Goal: Register for event/course

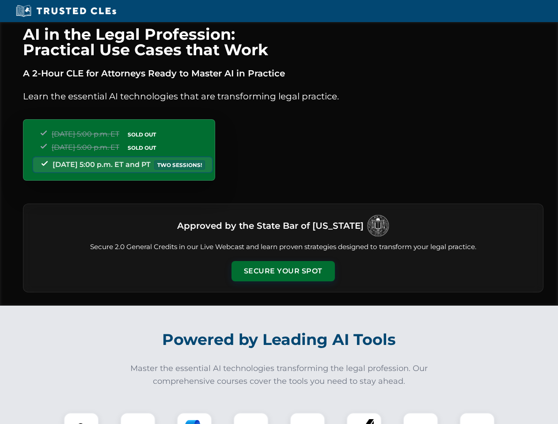
click at [283, 271] on button "Secure Your Spot" at bounding box center [283, 271] width 103 height 20
click at [81, 419] on img at bounding box center [82, 431] width 26 height 26
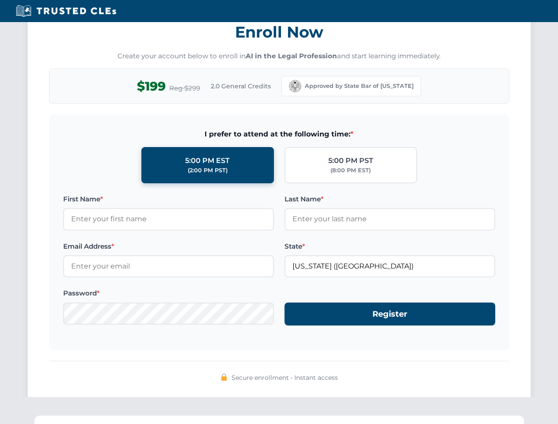
scroll to position [868, 0]
